Goal: Answer question/provide support

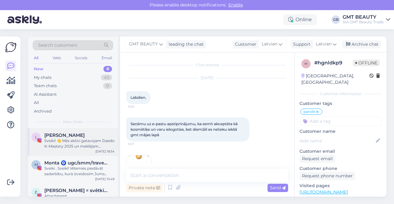
scroll to position [81, 0]
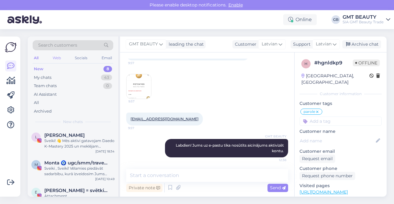
click at [58, 56] on div "Web" at bounding box center [56, 58] width 11 height 8
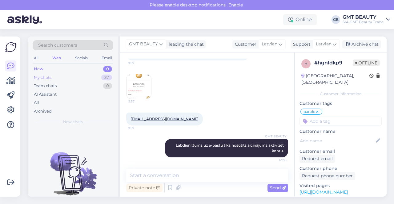
click at [47, 78] on div "My chats" at bounding box center [43, 78] width 18 height 6
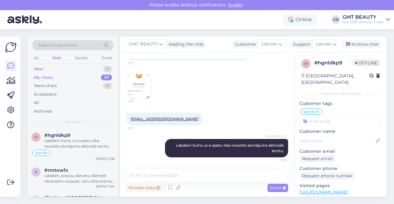
click at [87, 42] on div "Search customers" at bounding box center [73, 45] width 81 height 10
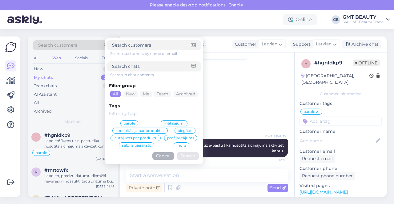
click at [131, 123] on span "parole" at bounding box center [129, 124] width 12 height 4
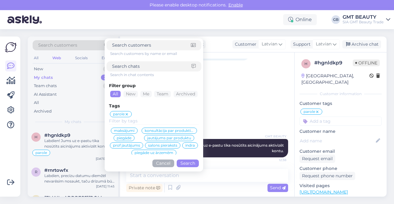
click at [183, 163] on button "Search" at bounding box center [187, 164] width 22 height 8
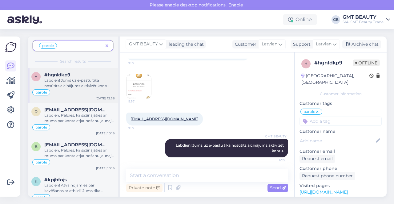
click at [61, 75] on span "#hgnldkp9" at bounding box center [57, 75] width 26 height 6
click at [71, 113] on div "Labdien, Paldies, ka sazinājāties ar mums par konta atjaunošanu jaunajā GMT BEA…" at bounding box center [79, 118] width 70 height 11
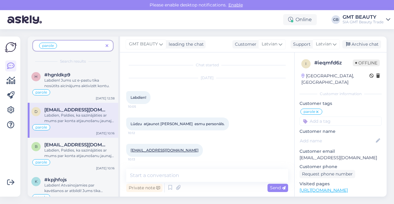
scroll to position [54, 0]
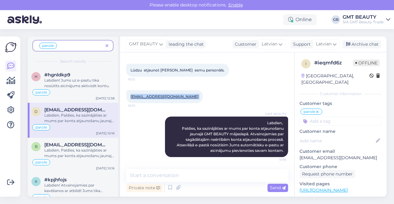
drag, startPoint x: 172, startPoint y: 97, endPoint x: 130, endPoint y: 97, distance: 42.1
click at [130, 97] on div "[EMAIL_ADDRESS][DOMAIN_NAME] 10:13" at bounding box center [164, 96] width 77 height 13
copy div "[EMAIL_ADDRESS][DOMAIN_NAME] 10:13"
click at [73, 142] on span "[EMAIL_ADDRESS][DOMAIN_NAME]" at bounding box center [76, 145] width 64 height 6
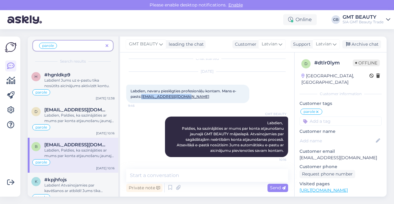
drag, startPoint x: 188, startPoint y: 95, endPoint x: 142, endPoint y: 98, distance: 46.2
click at [142, 98] on div "Labdien, nevaru pieslēgties profesionāļu kontam. Mans e-pasts: [EMAIL_ADDRESS][…" at bounding box center [187, 94] width 123 height 18
copy link "[EMAIL_ADDRESS][DOMAIN_NAME]"
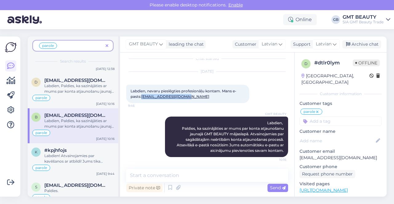
scroll to position [61, 0]
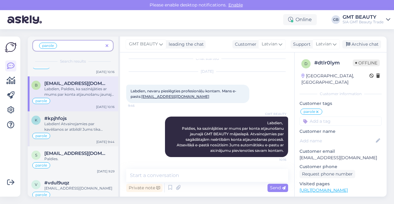
click at [78, 131] on div "Labdien! Atvainojamies par kavēšanos ar atbildi! Jums tika nosūtīts e-pasts ar …" at bounding box center [79, 126] width 70 height 11
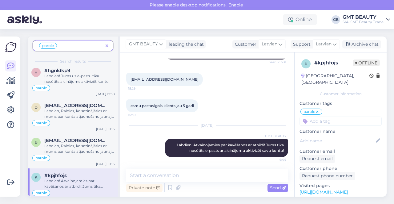
scroll to position [0, 0]
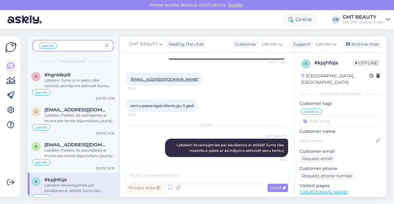
click at [5, 65] on div "Get more Your checklist to get more value from Askly. Close Connect FB and IG m…" at bounding box center [10, 117] width 20 height 161
click at [10, 69] on icon at bounding box center [10, 65] width 7 height 7
